Goal: Information Seeking & Learning: Get advice/opinions

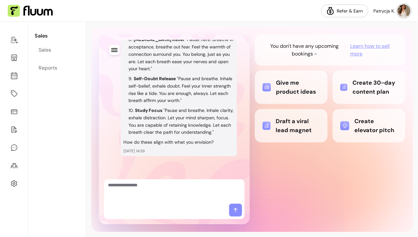
scroll to position [1415, 0]
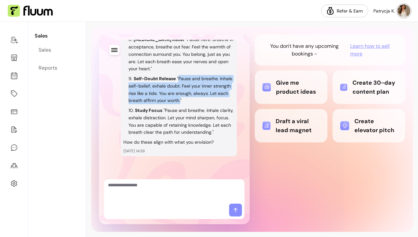
drag, startPoint x: 180, startPoint y: 94, endPoint x: 179, endPoint y: 71, distance: 23.5
click at [179, 76] on p ""Pause and breathe. Inhale self-belief, exhale doubt. Feel your inner strength …" at bounding box center [181, 90] width 104 height 28
copy p "Pause and breathe. Inhale self-belief, exhale doubt. Feel your inner strength r…"
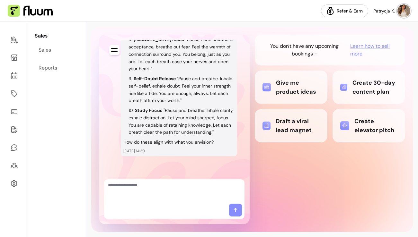
click at [284, 182] on div "You don't have any upcoming bookings - Learn how to sell more Give me product i…" at bounding box center [330, 130] width 151 height 190
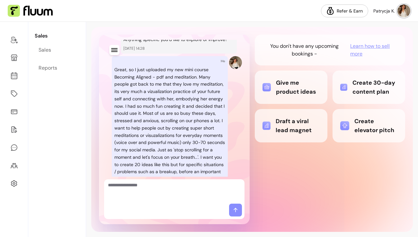
scroll to position [0, 0]
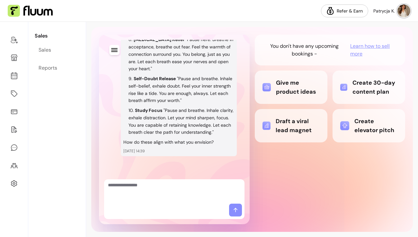
click at [295, 126] on div "Draft a viral lead magnet" at bounding box center [290, 126] width 57 height 18
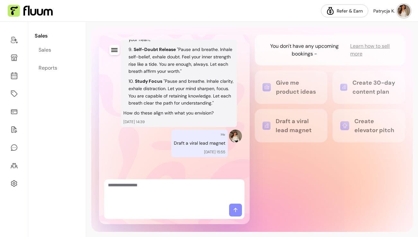
scroll to position [1444, 0]
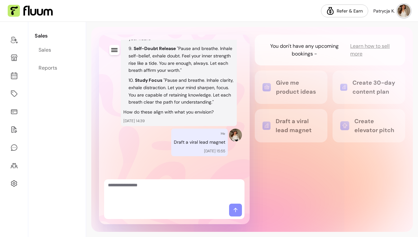
click at [186, 189] on textarea "Ask me anything..." at bounding box center [174, 191] width 133 height 19
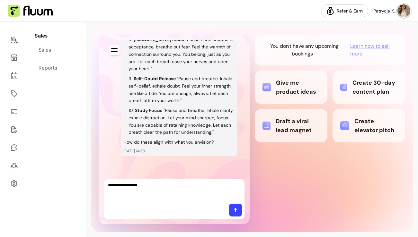
scroll to position [1767, 0]
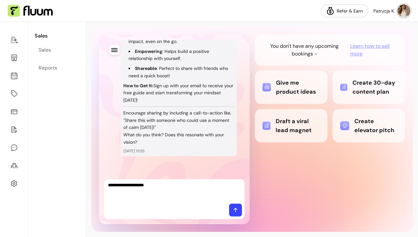
type textarea "**********"
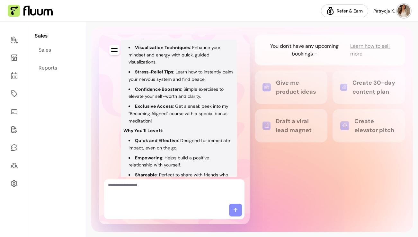
scroll to position [1620, 0]
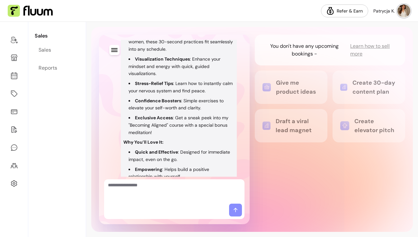
click at [210, 137] on ul "Daily Mini-Meditations : Perfect for busy women, these 30-second practices fit …" at bounding box center [178, 83] width 111 height 105
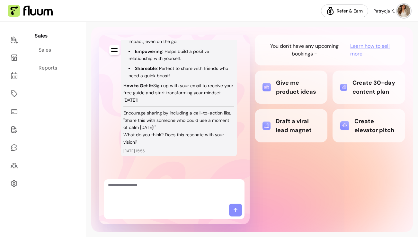
scroll to position [2105, 0]
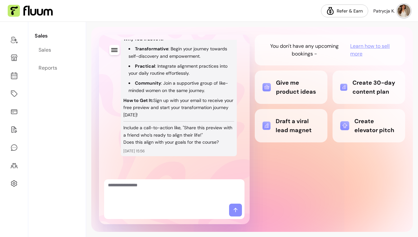
click at [210, 142] on p "Does this align with your goals for the course?" at bounding box center [178, 142] width 111 height 7
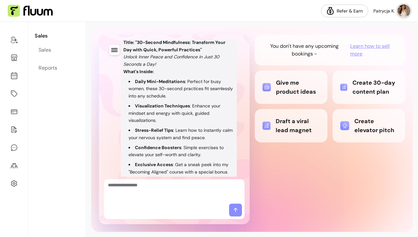
scroll to position [1554, 0]
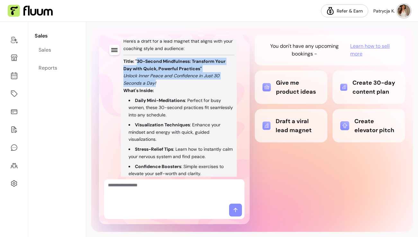
drag, startPoint x: 156, startPoint y: 113, endPoint x: 137, endPoint y: 91, distance: 29.2
click at [137, 91] on div "Creating a viral lead magnet is a great strategy! Here's a draft for a lead mag…" at bounding box center [178, 181] width 111 height 300
copy div "30-Second Mindfulness: Transform Your Day with Quick, Powerful Practices" Unloc…"
click at [128, 86] on em "Unlock Inner Peace and Confidence in Just 30 Seconds a Day!" at bounding box center [171, 79] width 96 height 13
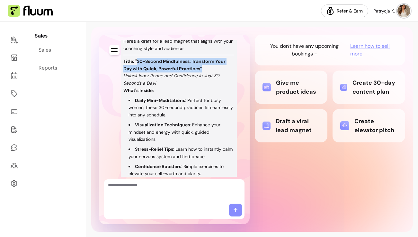
drag, startPoint x: 208, startPoint y: 98, endPoint x: 137, endPoint y: 92, distance: 70.9
click at [137, 73] on p "Title: "30-Second Mindfulness: Transform Your Day with Quick, Powerful Practice…" at bounding box center [178, 65] width 111 height 15
copy strong "30-Second Mindfulness: Transform Your Day with Quick, Powerful Practices""
click at [170, 72] on strong "Title: "30-Second Mindfulness: Transform Your Day with Quick, Powerful Practice…" at bounding box center [174, 64] width 102 height 13
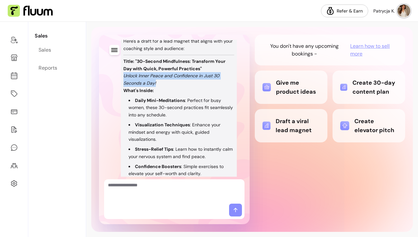
drag, startPoint x: 158, startPoint y: 112, endPoint x: 124, endPoint y: 107, distance: 35.0
click at [124, 87] on p "Unlock Inner Peace and Confidence in Just 30 Seconds a Day!" at bounding box center [178, 79] width 111 height 15
copy em "Unlock Inner Peace and Confidence in Just 30 Seconds a Day!"
click at [250, 155] on div "Hi [PERSON_NAME] , I ' m y o u r A I C o - F o u n d e r Me hey, what can you h…" at bounding box center [252, 129] width 322 height 205
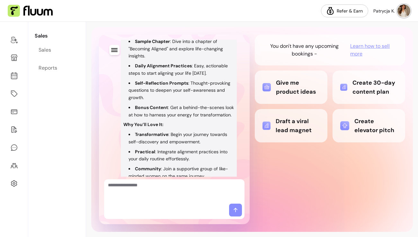
scroll to position [1984, 0]
click at [224, 118] on li "Bonus Content : Get a behind-the-scenes look at how to harness your energy for …" at bounding box center [182, 110] width 106 height 15
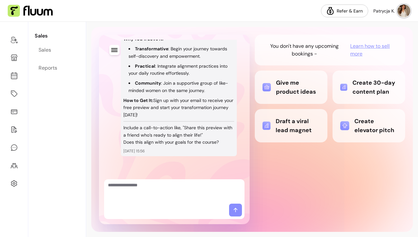
scroll to position [2105, 0]
click at [206, 187] on textarea "Ask me anything..." at bounding box center [174, 191] width 133 height 19
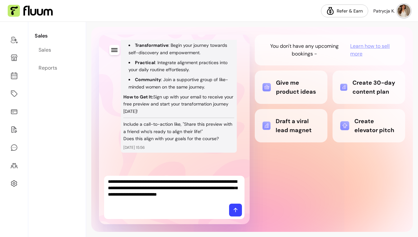
scroll to position [0, 0]
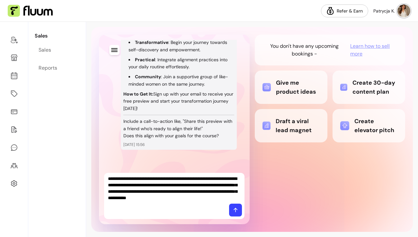
click at [186, 197] on textarea "**********" at bounding box center [174, 189] width 133 height 26
click at [236, 198] on textarea "**********" at bounding box center [174, 189] width 133 height 26
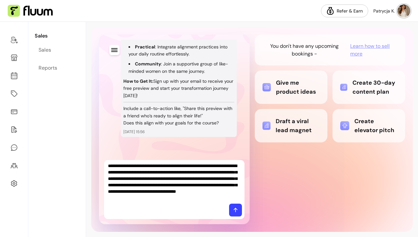
type textarea "**********"
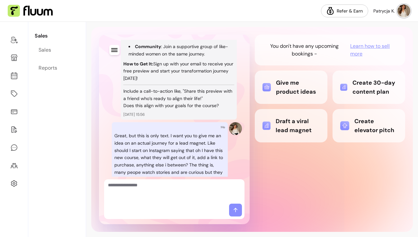
scroll to position [2571, 0]
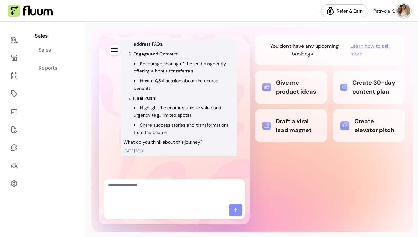
click at [418, 32] on div "Hi [PERSON_NAME] , I ' m y o u r A I C o - F o u n d e r Me hey, what can you h…" at bounding box center [252, 130] width 332 height 216
click at [413, 47] on div "Hi [PERSON_NAME] , I ' m y o u r A I C o - F o u n d e r Me hey, what can you h…" at bounding box center [252, 130] width 332 height 216
click at [360, 200] on div "You don't have any upcoming bookings - Learn how to sell more Give me product i…" at bounding box center [330, 130] width 151 height 190
click at [360, 197] on div "You don't have any upcoming bookings - Learn how to sell more Give me product i…" at bounding box center [330, 130] width 151 height 190
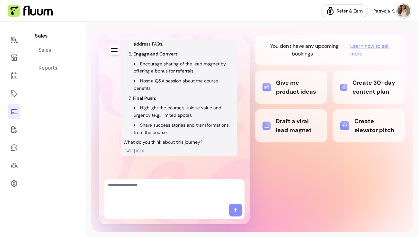
click at [9, 111] on link at bounding box center [14, 111] width 13 height 15
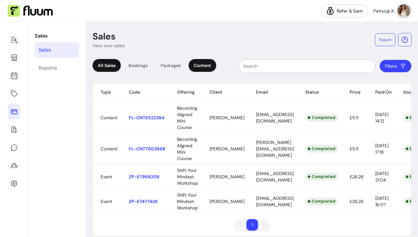
click at [200, 66] on div "Content" at bounding box center [203, 65] width 28 height 13
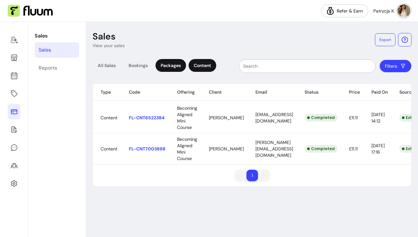
click at [170, 68] on div "Packages" at bounding box center [170, 65] width 31 height 13
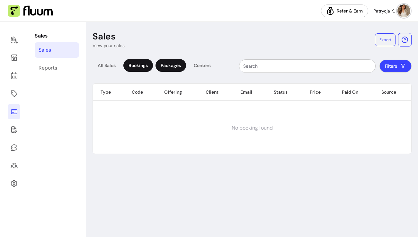
click at [142, 68] on div "Bookings" at bounding box center [138, 65] width 30 height 13
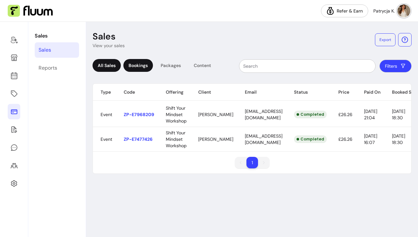
click at [103, 68] on div "All Sales" at bounding box center [107, 65] width 28 height 13
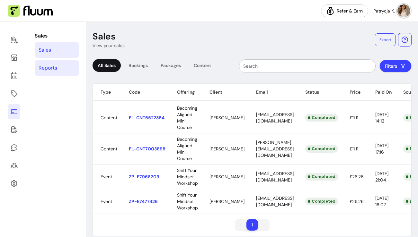
click at [50, 68] on div "Reports" at bounding box center [48, 68] width 19 height 8
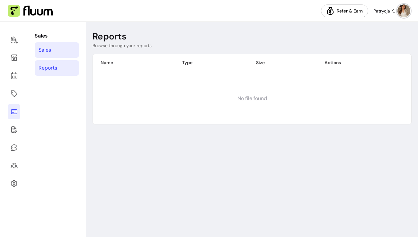
click at [54, 50] on link "Sales" at bounding box center [57, 49] width 44 height 15
